Goal: Task Accomplishment & Management: Use online tool/utility

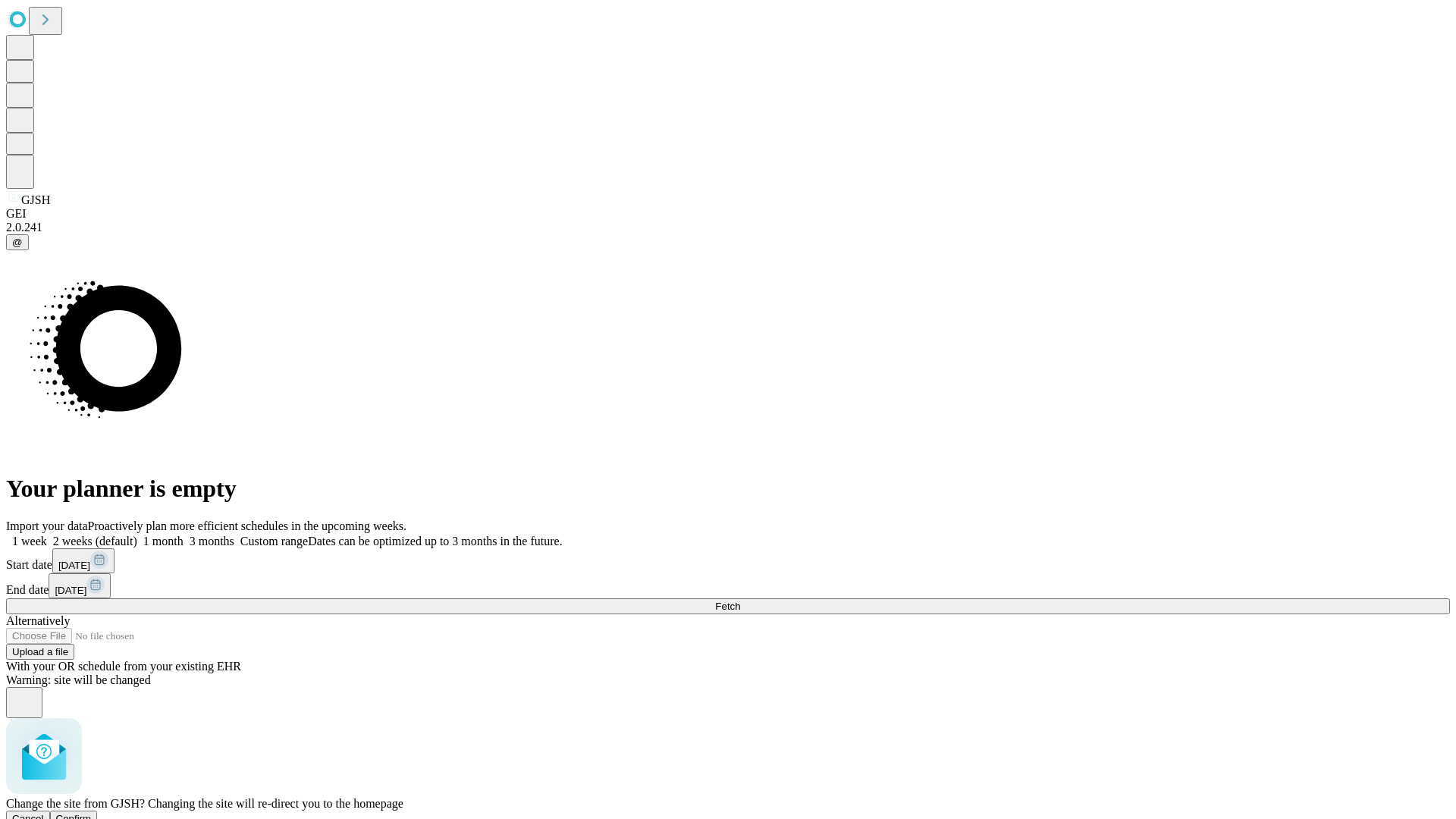
click at [91, 813] on span "Confirm" at bounding box center [73, 819] width 35 height 11
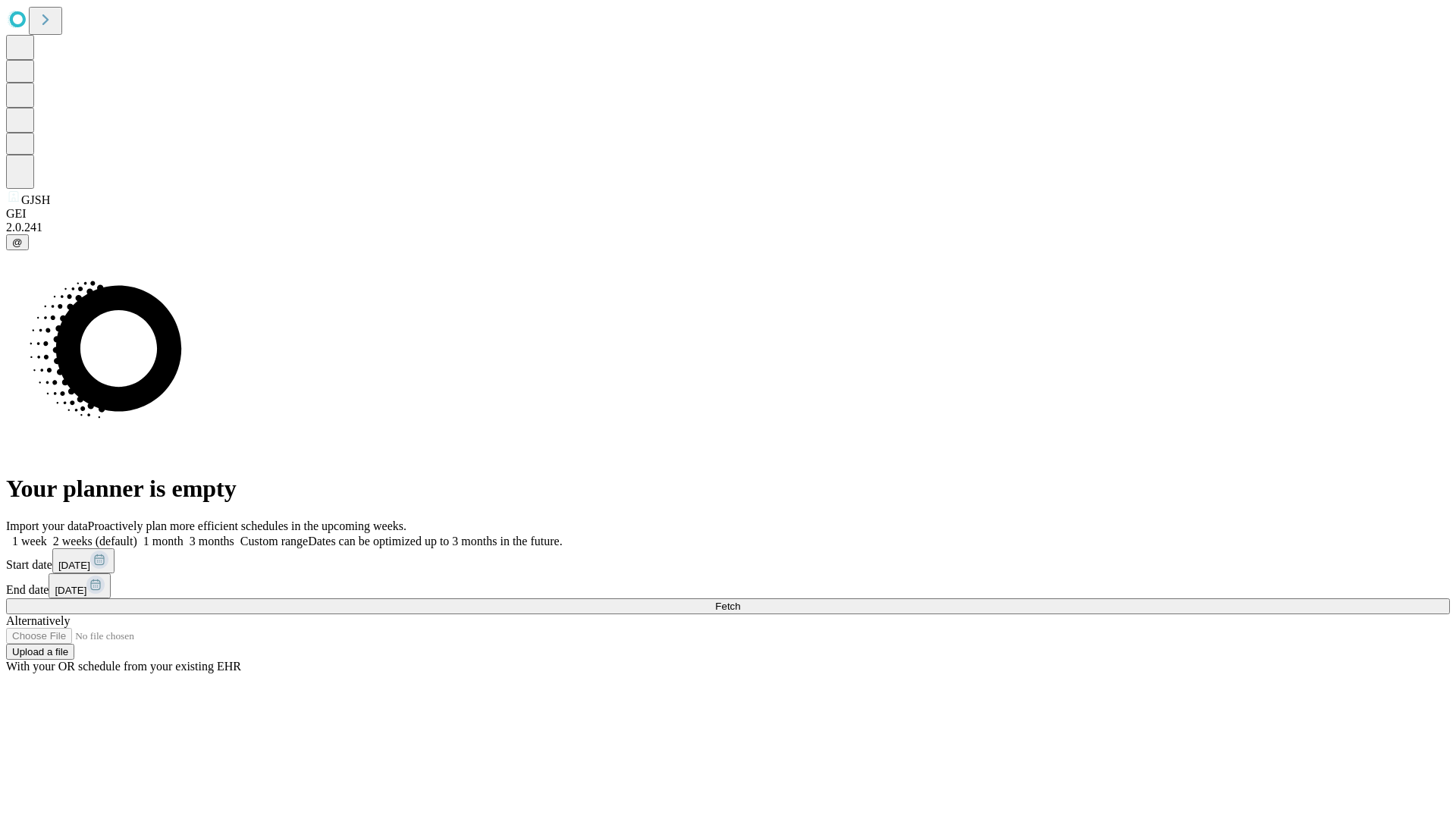
click at [47, 535] on label "1 week" at bounding box center [26, 542] width 41 height 13
click at [740, 601] on span "Fetch" at bounding box center [727, 606] width 25 height 11
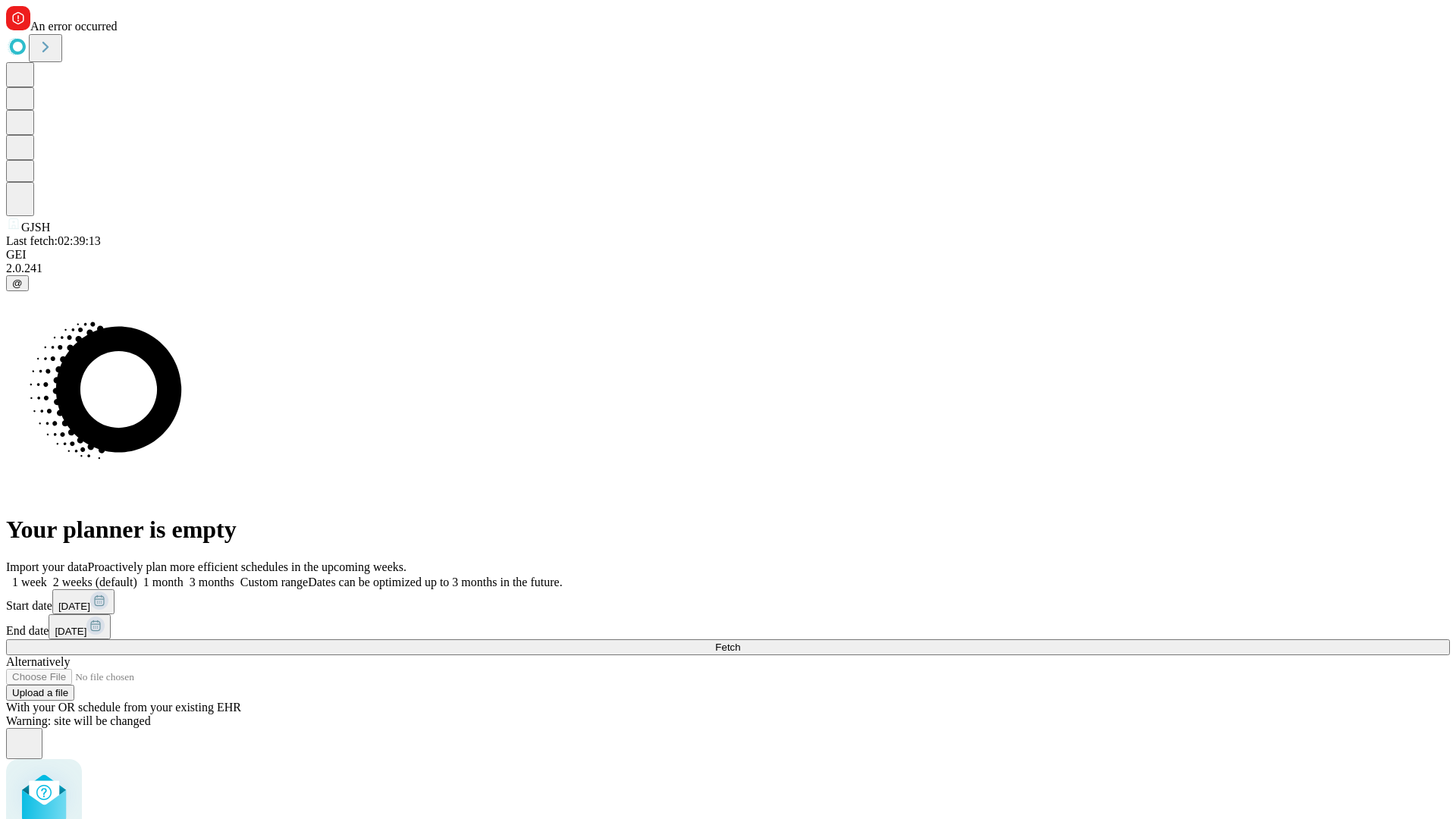
click at [47, 576] on label "1 week" at bounding box center [26, 583] width 41 height 13
click at [740, 642] on span "Fetch" at bounding box center [727, 647] width 25 height 11
click at [47, 576] on label "1 week" at bounding box center [26, 583] width 41 height 13
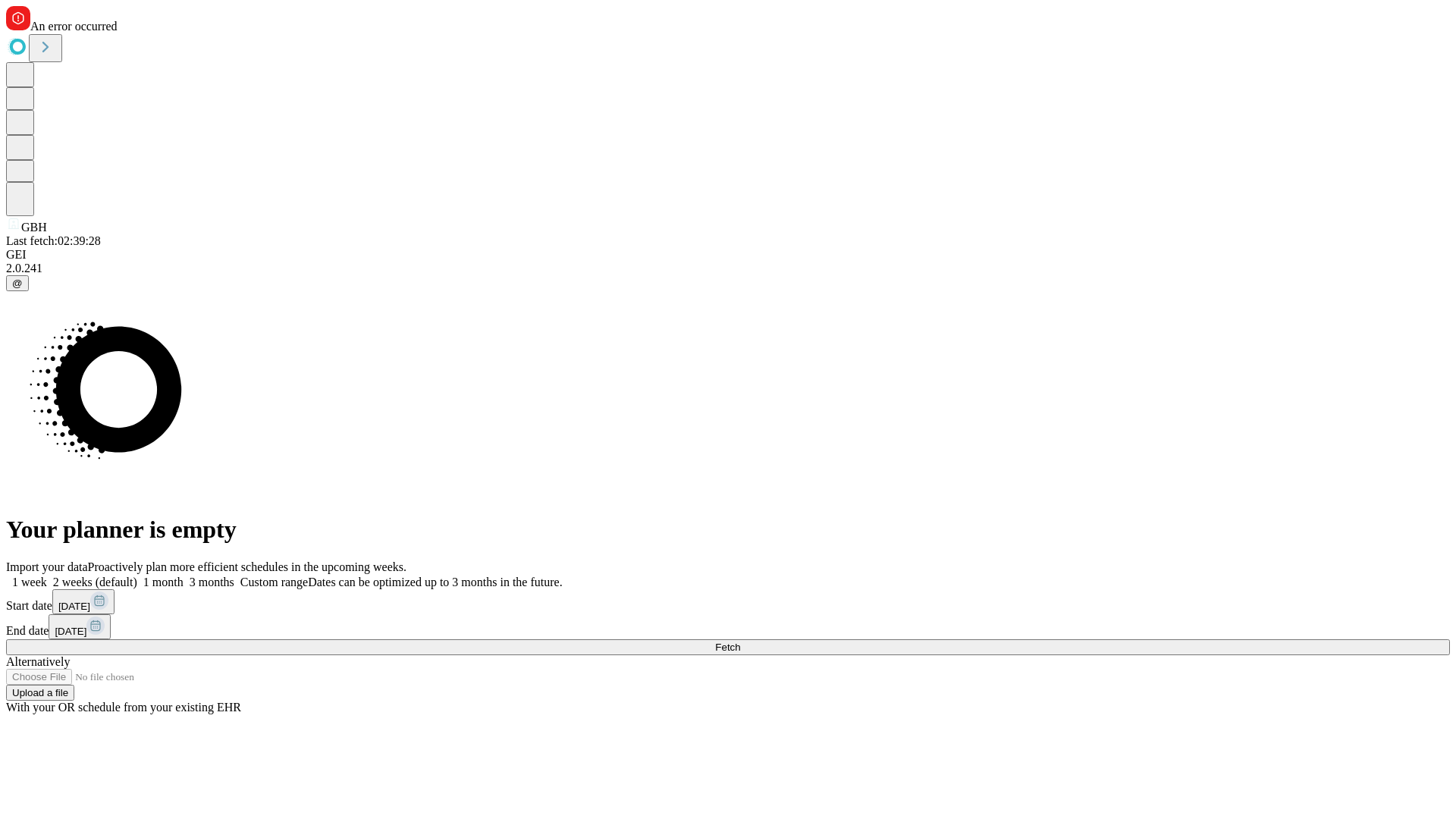
click at [740, 642] on span "Fetch" at bounding box center [727, 647] width 25 height 11
click at [47, 576] on label "1 week" at bounding box center [26, 583] width 41 height 13
click at [740, 642] on span "Fetch" at bounding box center [727, 647] width 25 height 11
click at [47, 576] on label "1 week" at bounding box center [26, 583] width 41 height 13
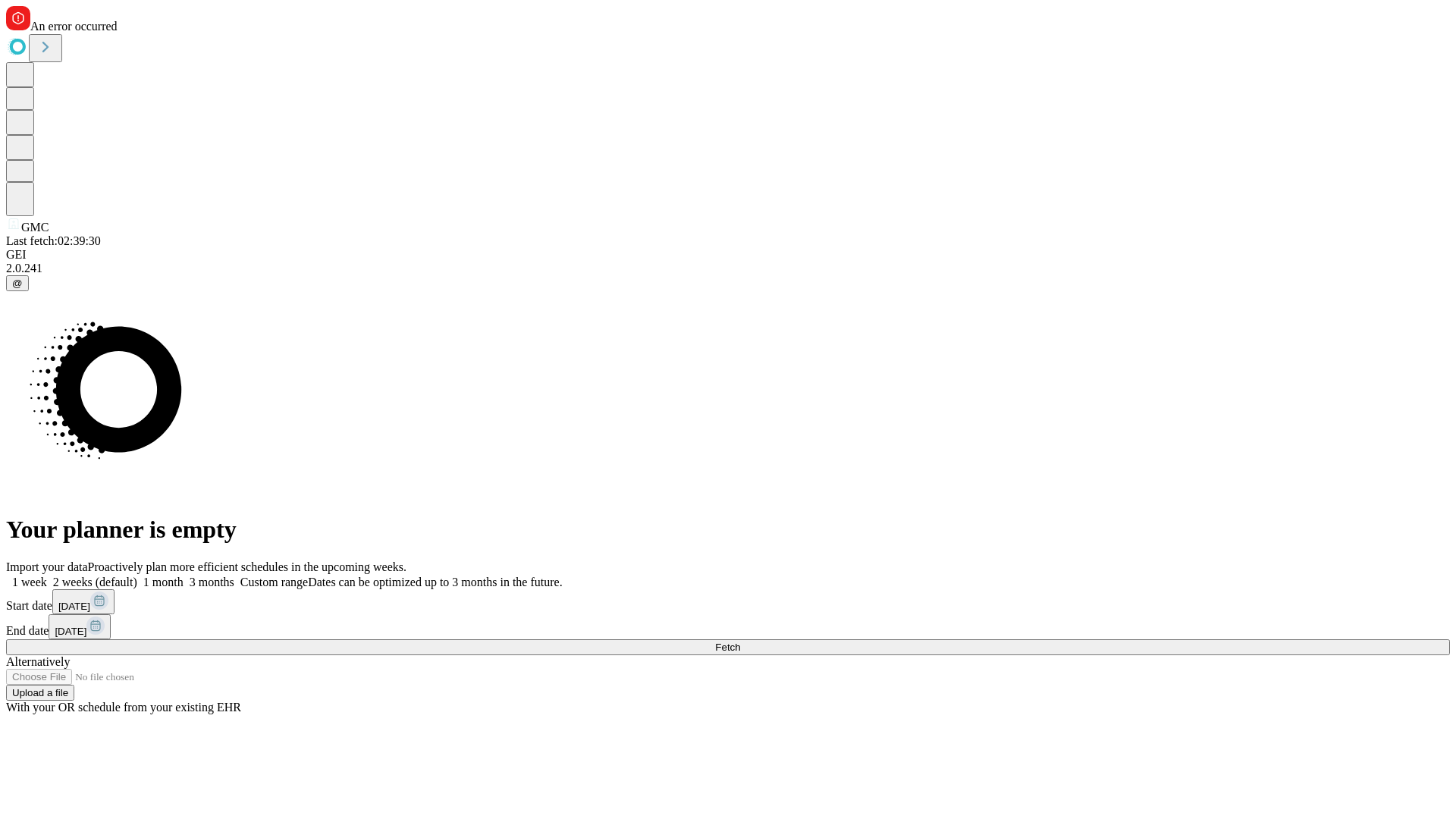
click at [740, 642] on span "Fetch" at bounding box center [727, 647] width 25 height 11
click at [47, 576] on label "1 week" at bounding box center [26, 583] width 41 height 13
click at [740, 642] on span "Fetch" at bounding box center [727, 647] width 25 height 11
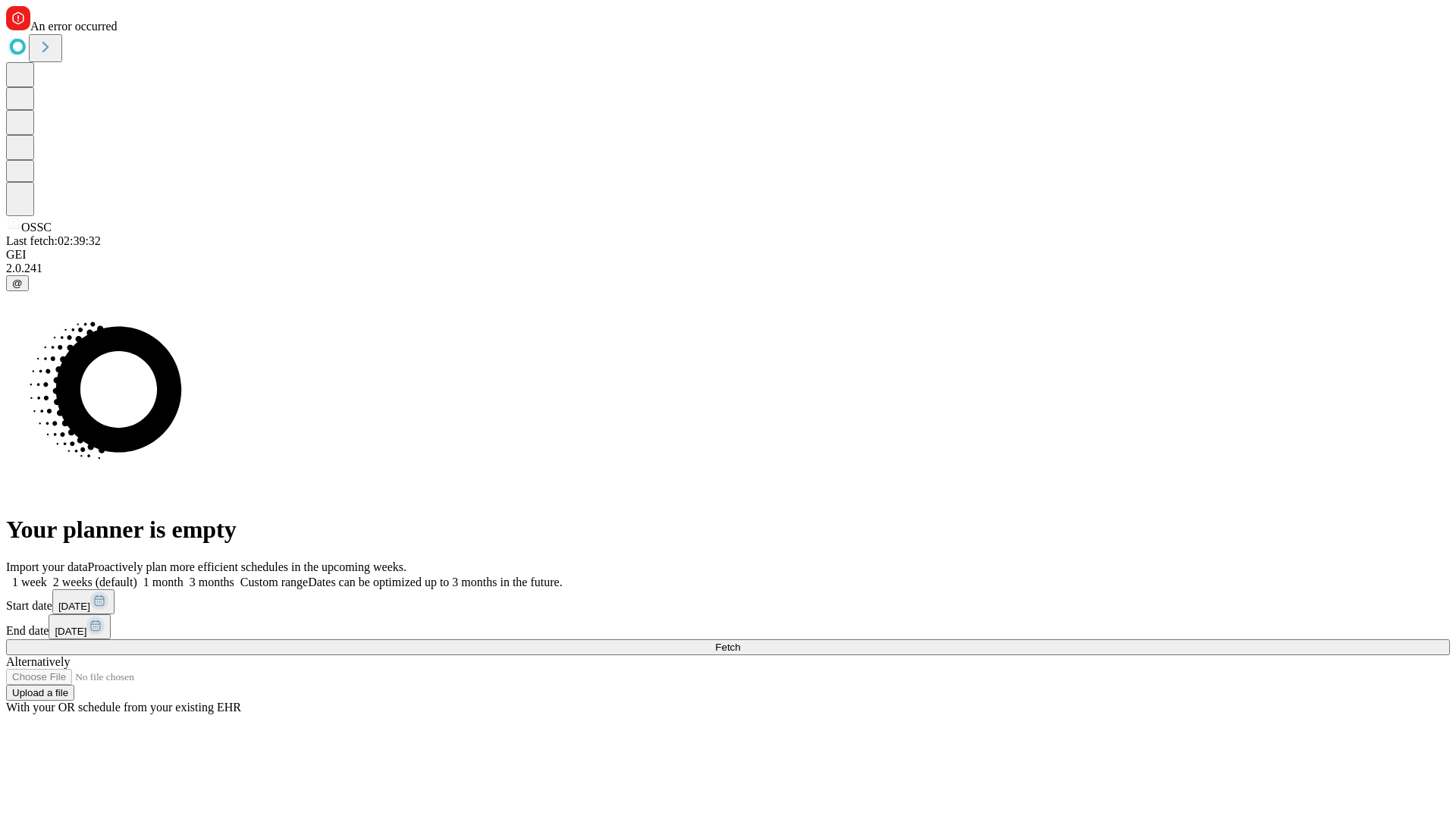
click at [47, 576] on label "1 week" at bounding box center [26, 583] width 41 height 13
click at [740, 642] on span "Fetch" at bounding box center [727, 647] width 25 height 11
click at [47, 576] on label "1 week" at bounding box center [26, 583] width 41 height 13
click at [740, 642] on span "Fetch" at bounding box center [727, 647] width 25 height 11
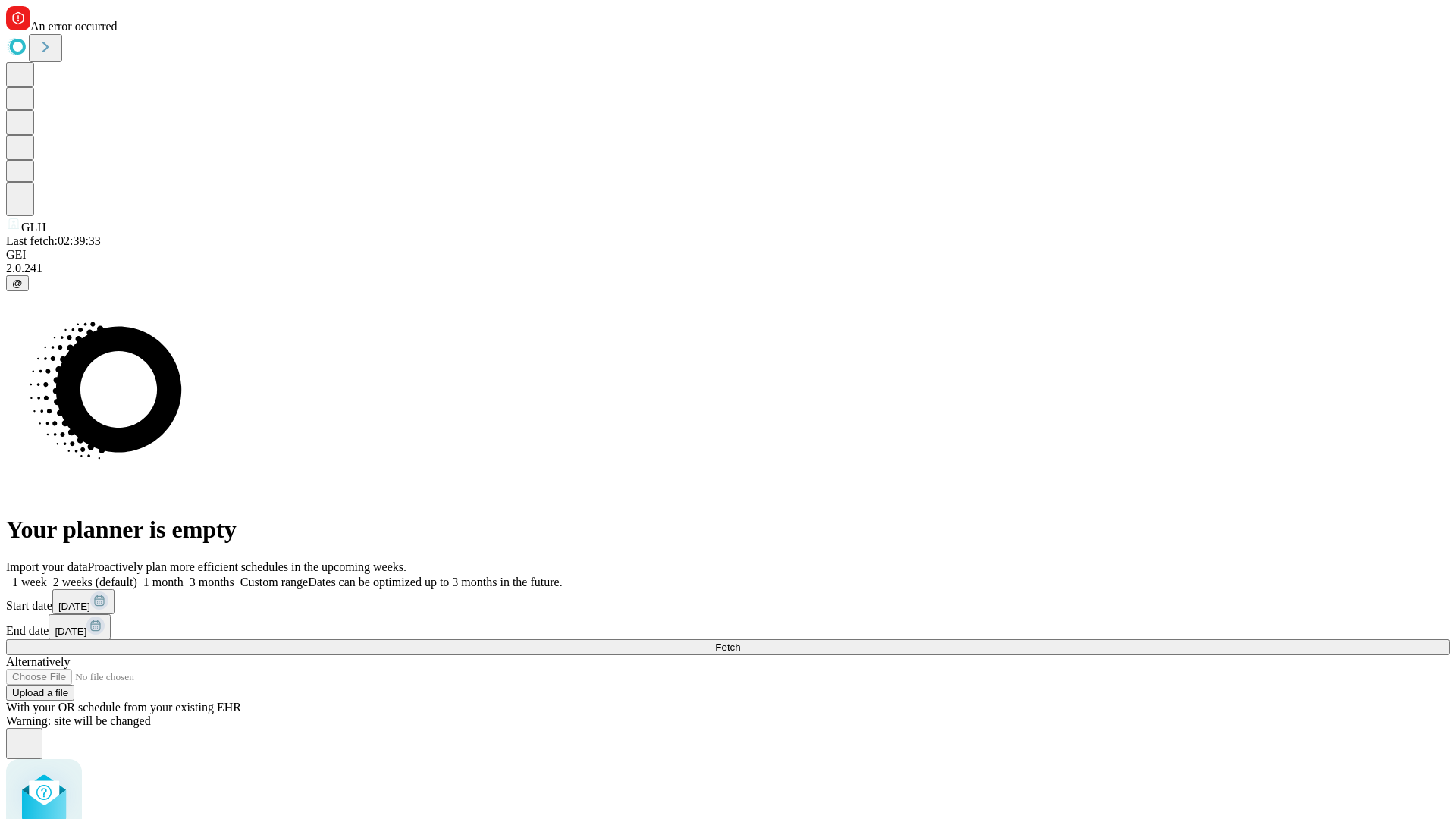
click at [47, 576] on label "1 week" at bounding box center [26, 583] width 41 height 13
click at [740, 642] on span "Fetch" at bounding box center [727, 647] width 25 height 11
click at [47, 576] on label "1 week" at bounding box center [26, 583] width 41 height 13
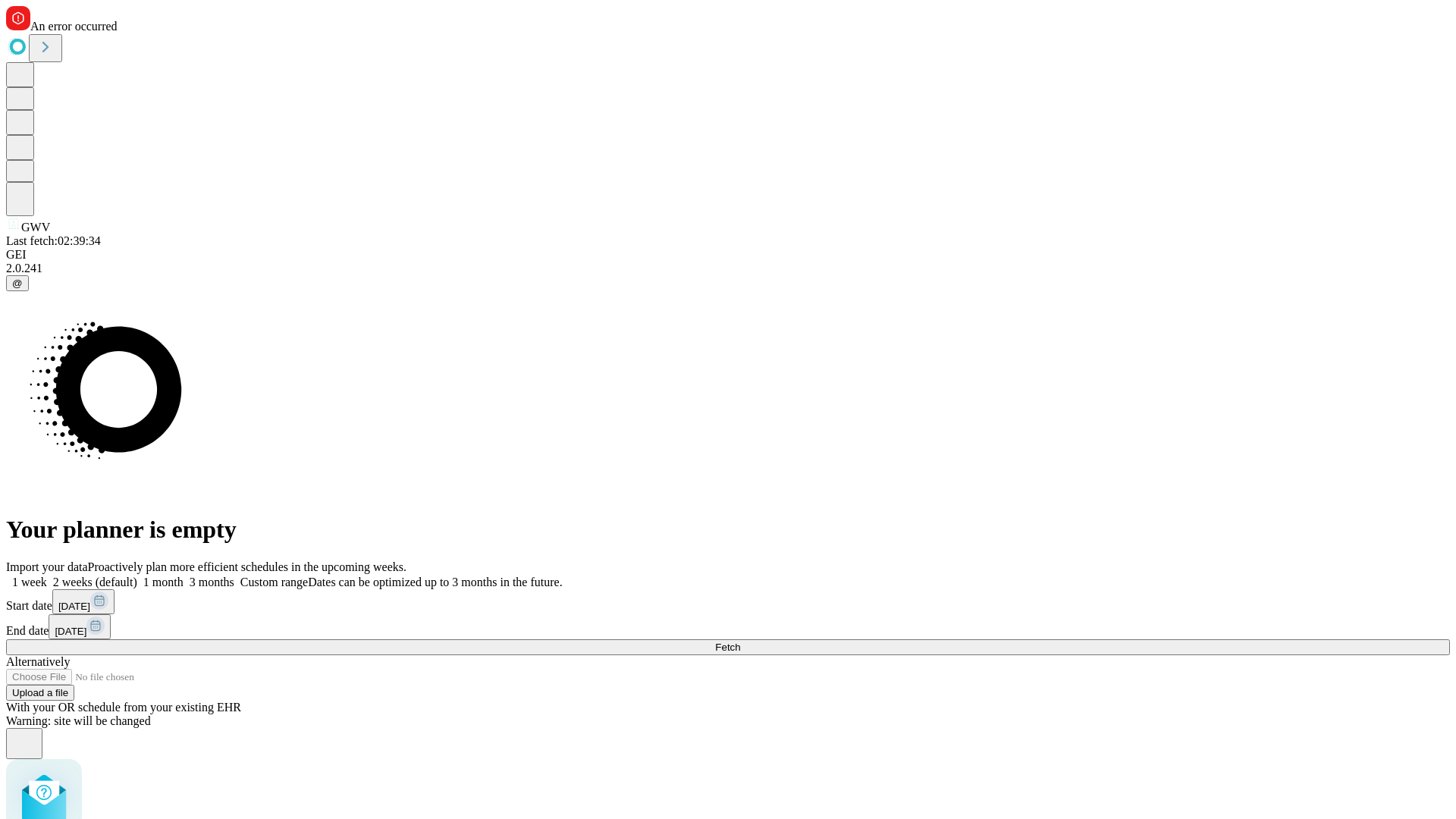
click at [740, 642] on span "Fetch" at bounding box center [727, 647] width 25 height 11
click at [47, 576] on label "1 week" at bounding box center [26, 583] width 41 height 13
click at [740, 642] on span "Fetch" at bounding box center [727, 647] width 25 height 11
